Goal: Task Accomplishment & Management: Manage account settings

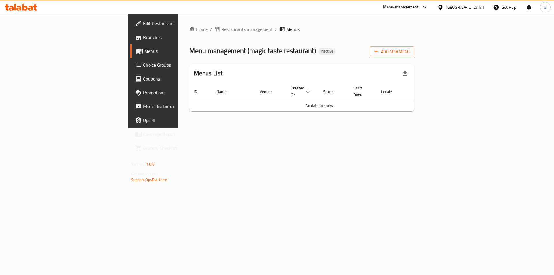
click at [143, 25] on span "Edit Restaurant" at bounding box center [179, 23] width 73 height 7
click at [415, 46] on button "Add New Menu" at bounding box center [392, 51] width 45 height 11
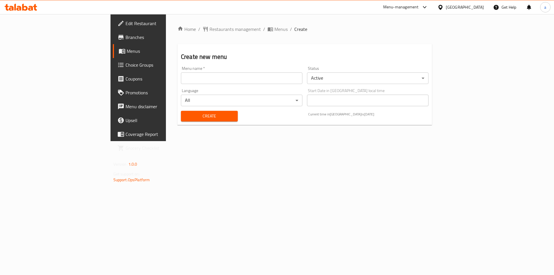
click at [181, 72] on div "Menu name   * Menu name *" at bounding box center [242, 75] width 122 height 18
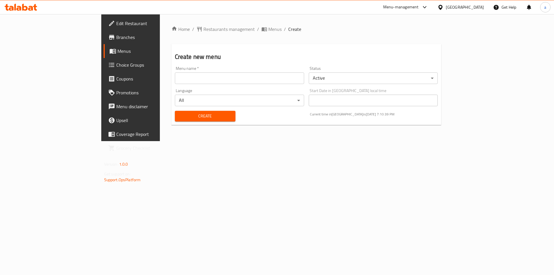
click at [175, 79] on input "text" at bounding box center [239, 78] width 129 height 12
type input "6/10"
click at [180, 117] on span "Create" at bounding box center [205, 116] width 51 height 7
click at [118, 51] on span "Menus" at bounding box center [154, 51] width 72 height 7
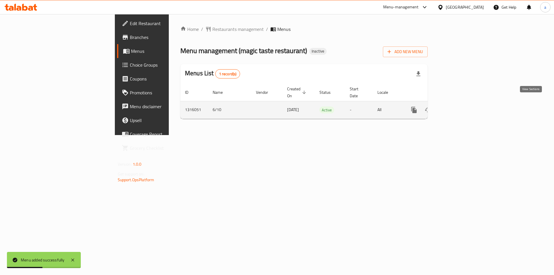
click at [459, 107] on icon "enhanced table" at bounding box center [456, 110] width 7 height 7
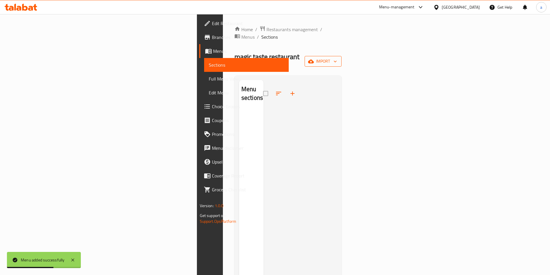
click at [337, 58] on span "import" at bounding box center [323, 61] width 28 height 7
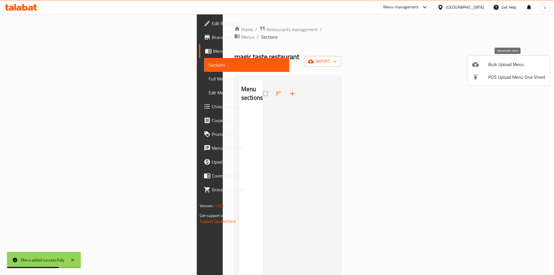
click at [516, 62] on span "Bulk Upload Menu" at bounding box center [517, 64] width 57 height 7
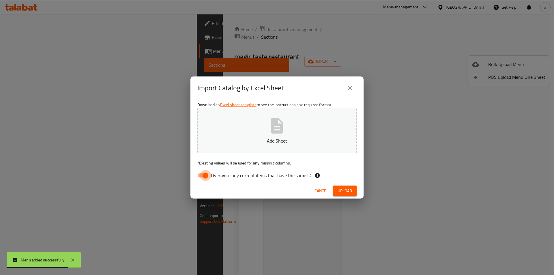
click at [199, 176] on input "Overwrite any current items that have the same ID." at bounding box center [205, 175] width 33 height 11
checkbox input "false"
click at [275, 134] on icon "button" at bounding box center [277, 126] width 18 height 18
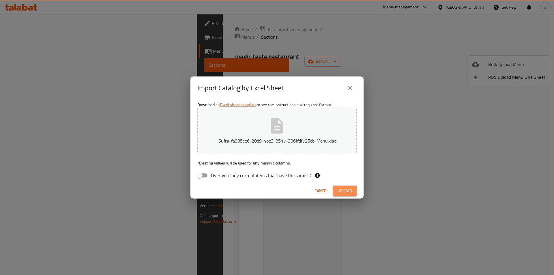
click at [349, 194] on span "Upload" at bounding box center [345, 190] width 14 height 7
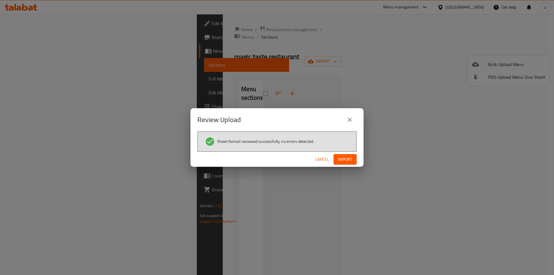
click at [340, 159] on span "Import" at bounding box center [345, 159] width 14 height 7
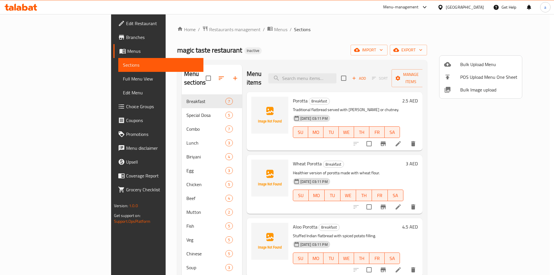
click at [395, 36] on div at bounding box center [277, 137] width 554 height 275
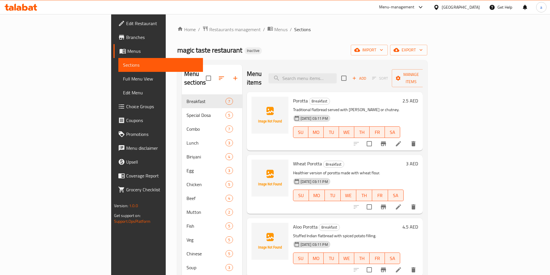
click at [407, 139] on li at bounding box center [398, 144] width 16 height 10
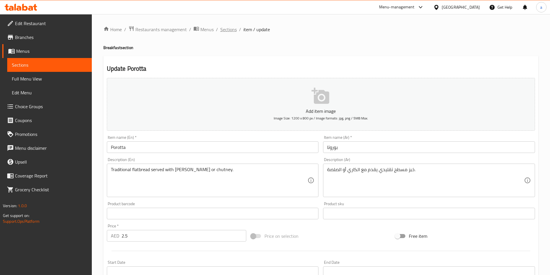
click at [222, 32] on span "Sections" at bounding box center [228, 29] width 16 height 7
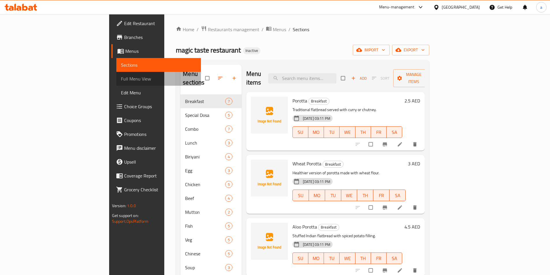
click at [121, 81] on span "Full Menu View" at bounding box center [158, 78] width 75 height 7
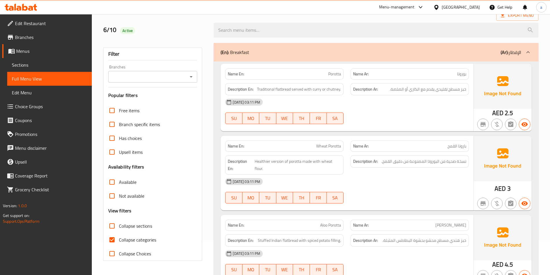
scroll to position [87, 0]
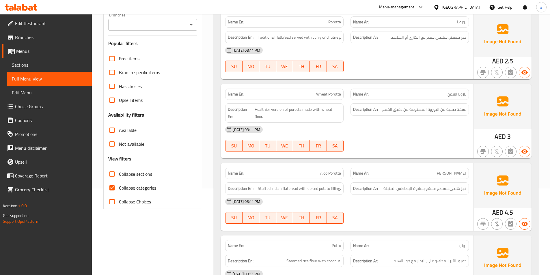
click at [140, 190] on span "Collapse categories" at bounding box center [137, 188] width 37 height 7
click at [119, 190] on input "Collapse categories" at bounding box center [112, 188] width 14 height 14
checkbox input "false"
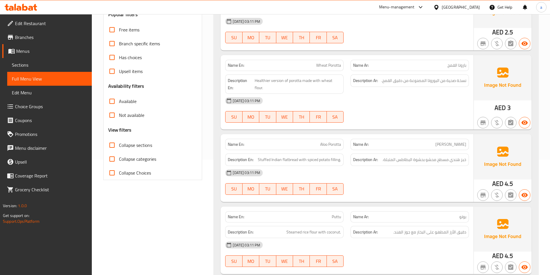
scroll to position [0, 0]
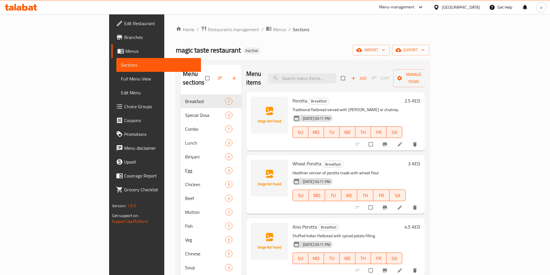
click at [124, 105] on span "Choice Groups" at bounding box center [160, 106] width 72 height 7
